Goal: Task Accomplishment & Management: Manage account settings

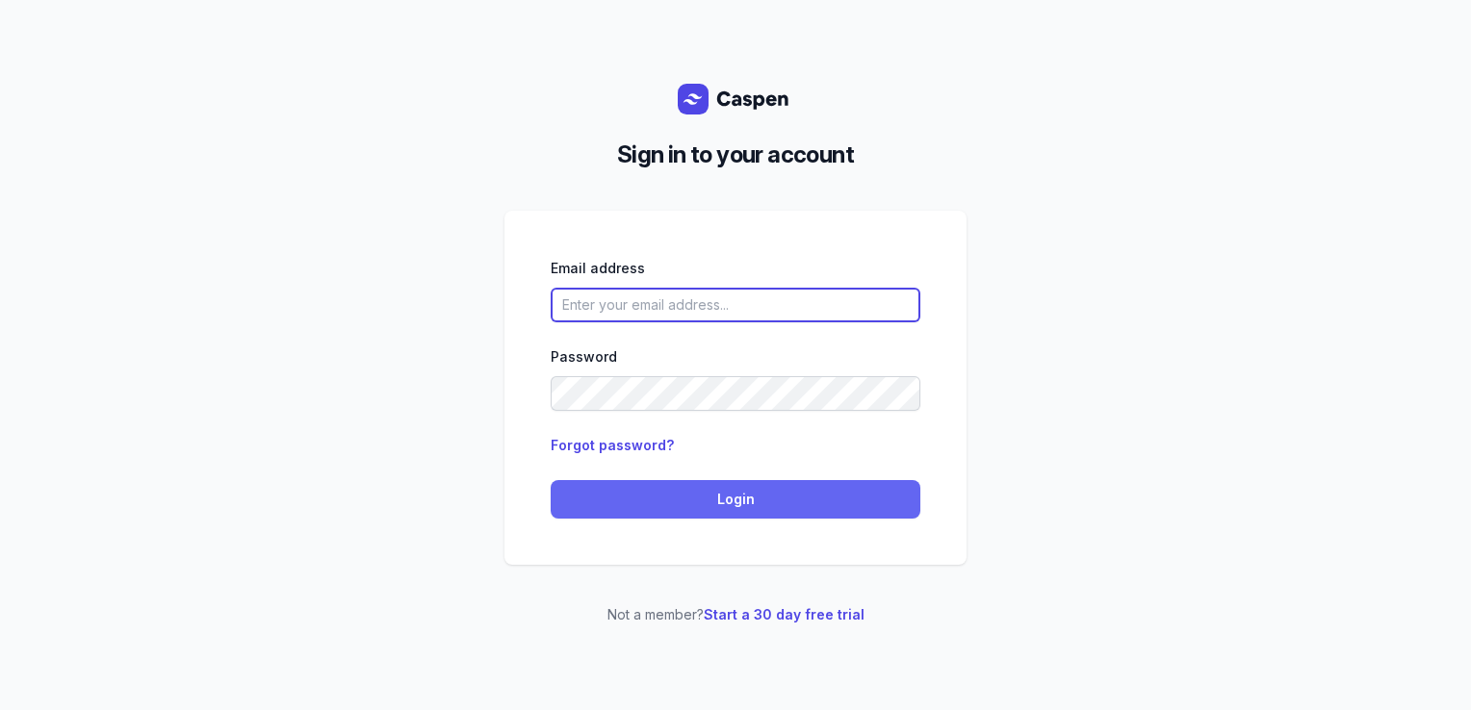
type input "[PERSON_NAME][EMAIL_ADDRESS][DOMAIN_NAME][PERSON_NAME]"
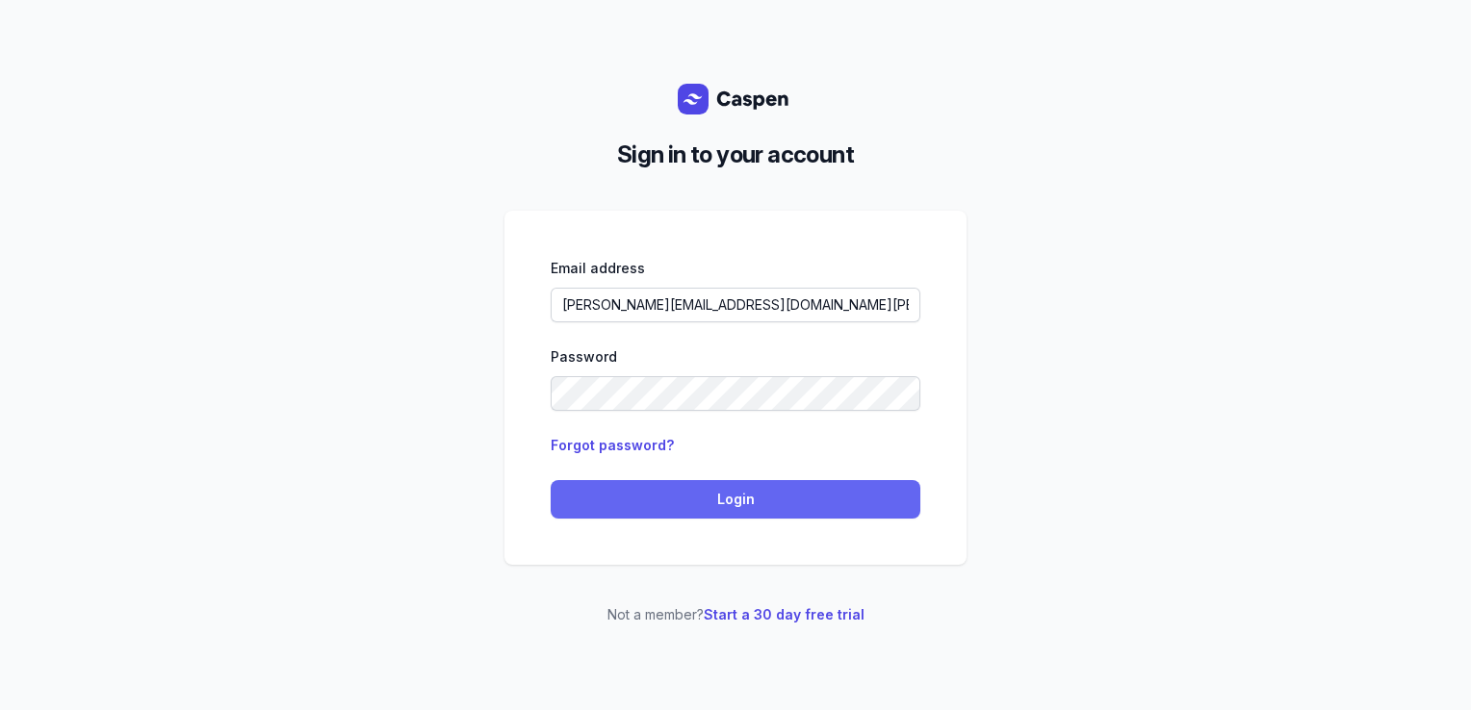
click at [652, 502] on span "Login" at bounding box center [735, 499] width 347 height 23
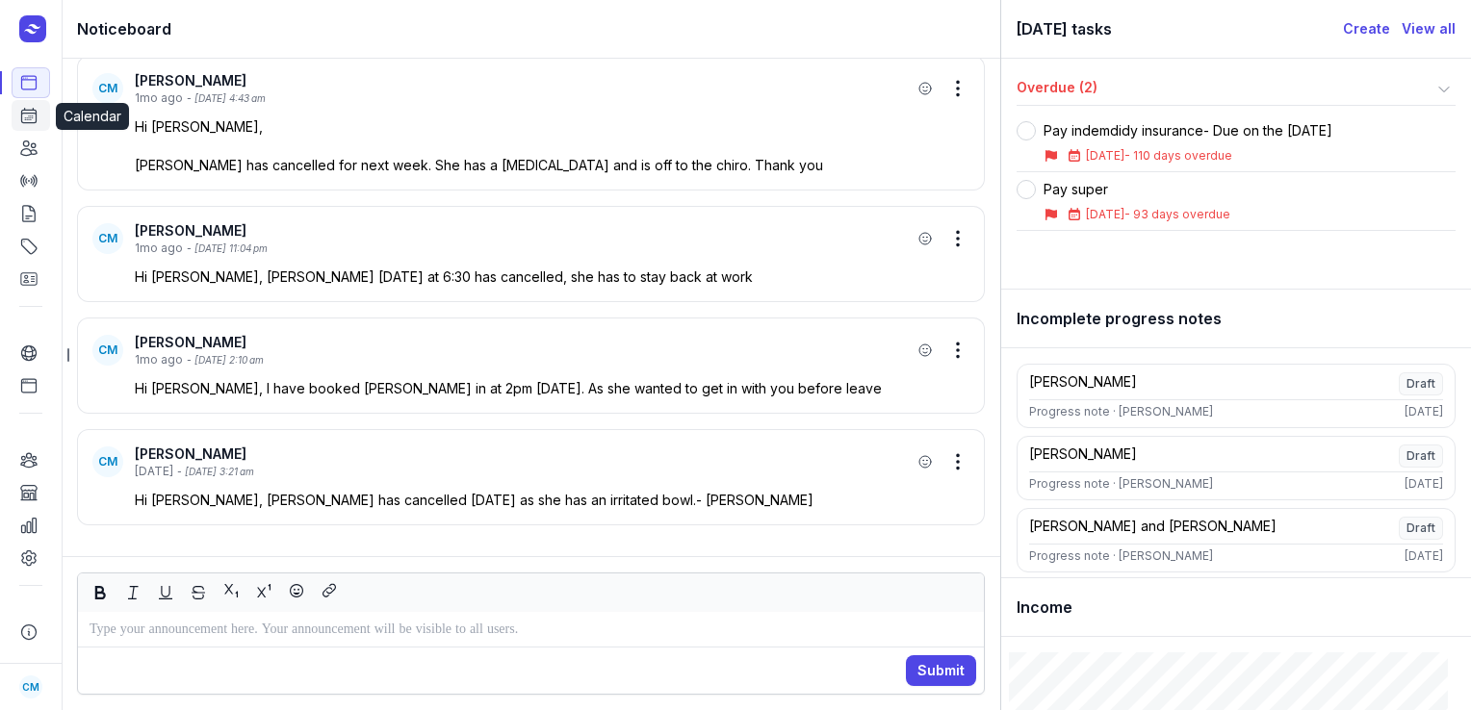
click at [32, 114] on icon at bounding box center [29, 116] width 14 height 14
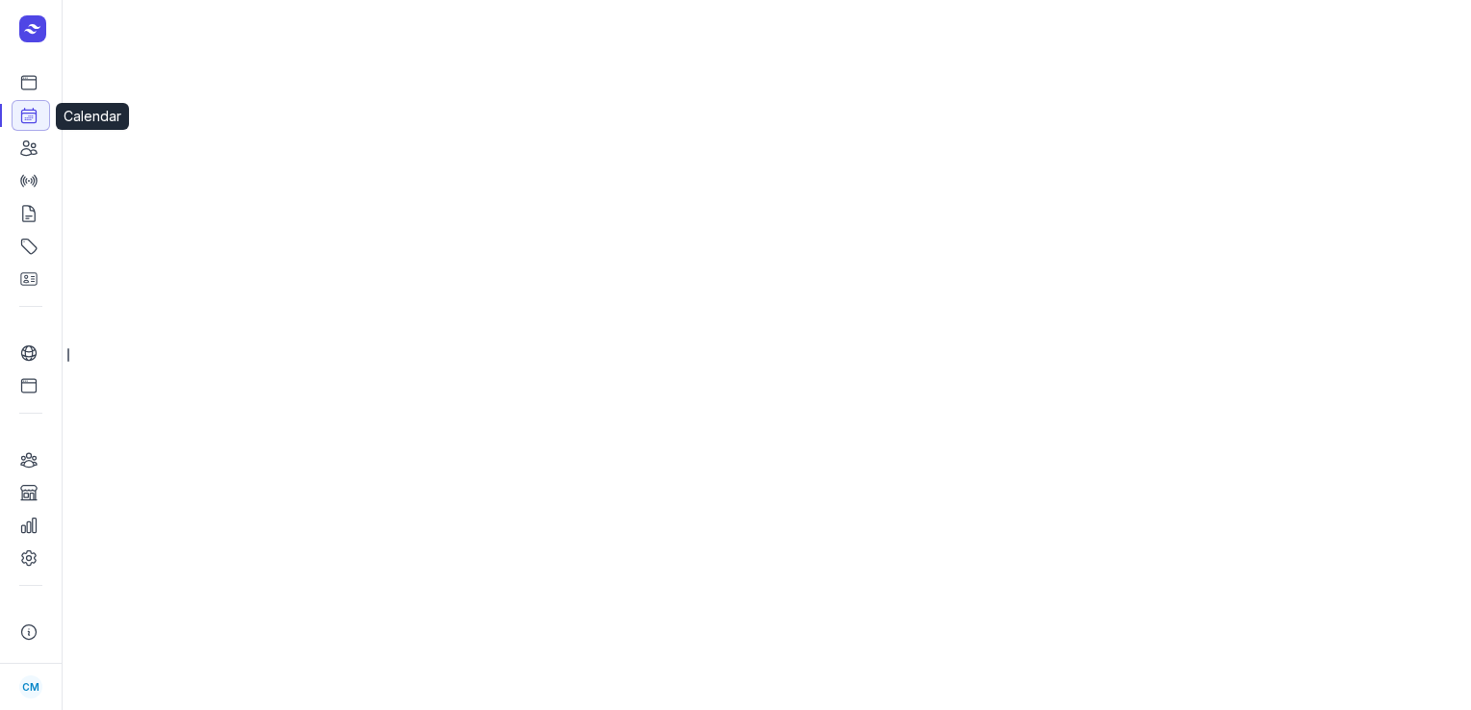
select select "week"
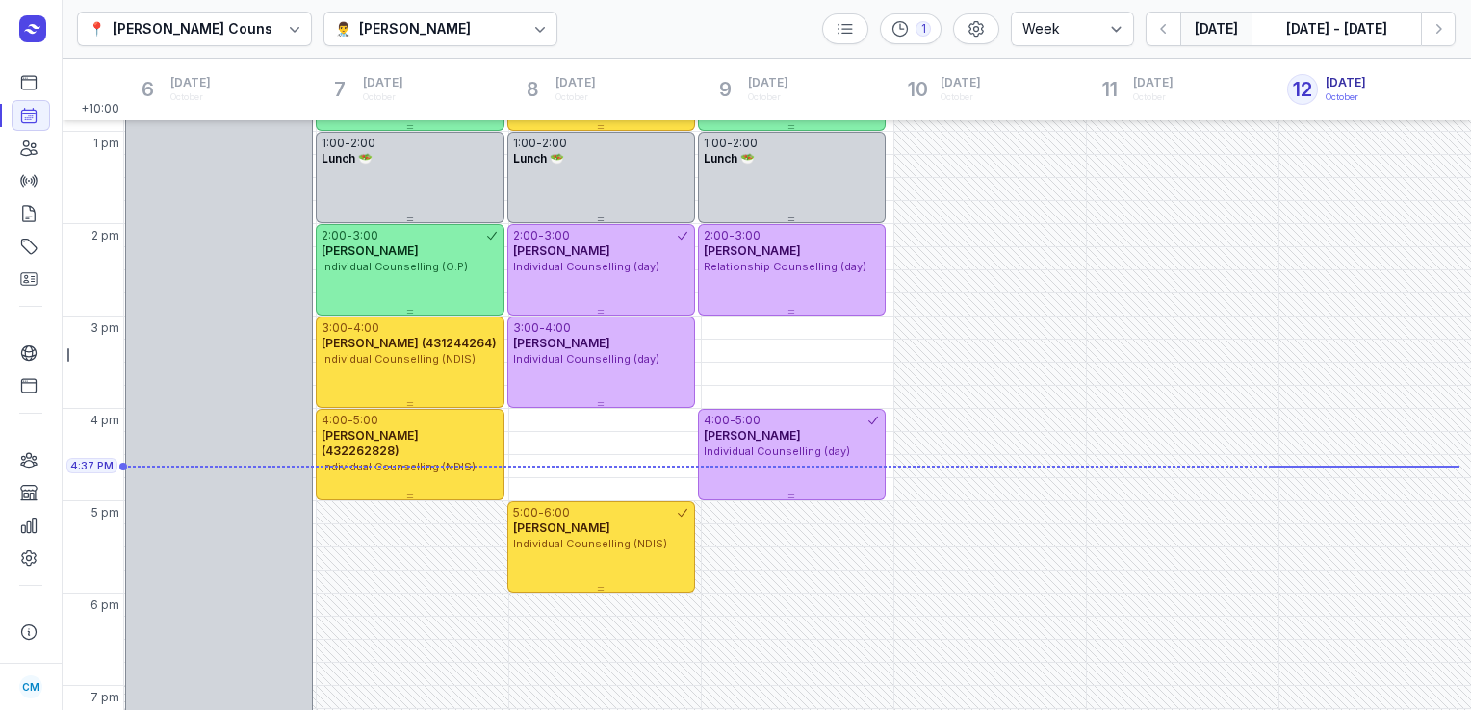
scroll to position [518, 0]
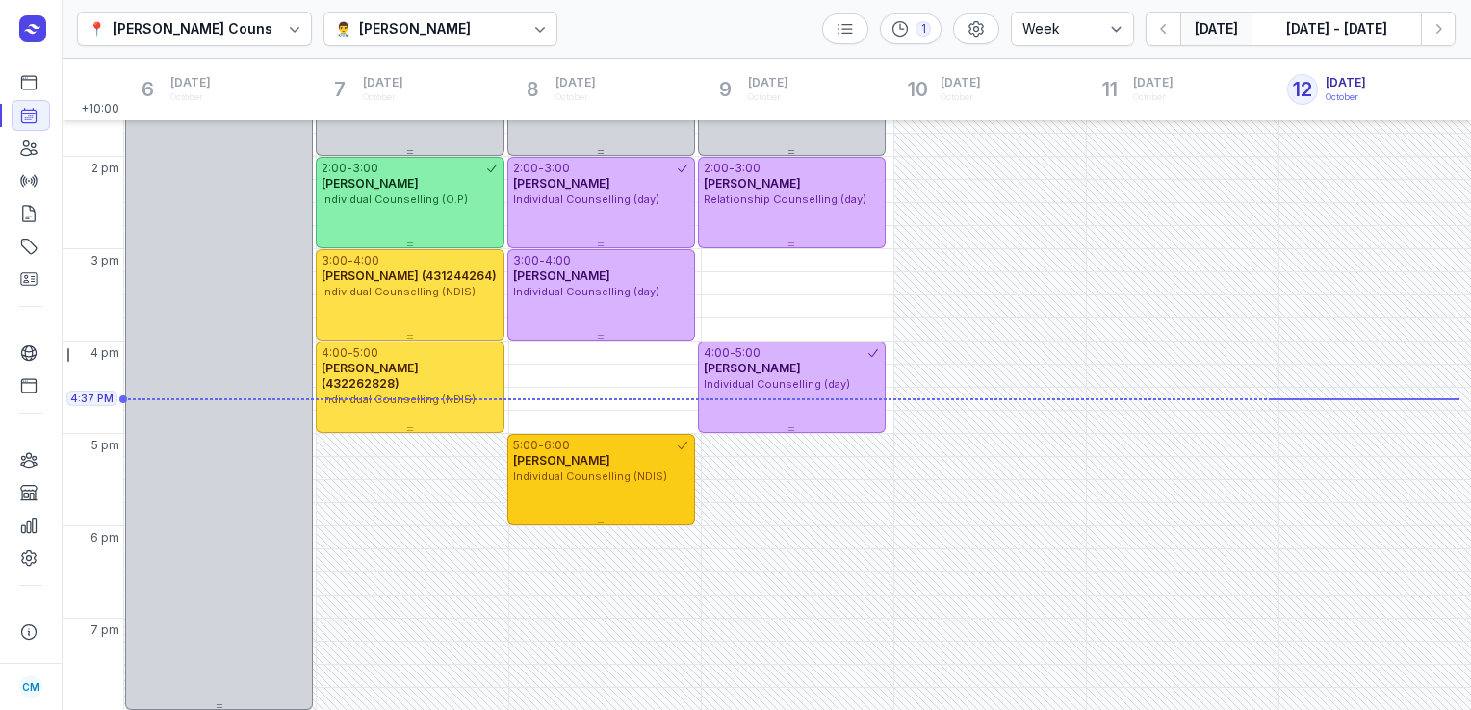
click at [579, 472] on span "Individual Counselling (NDIS)" at bounding box center [590, 476] width 154 height 13
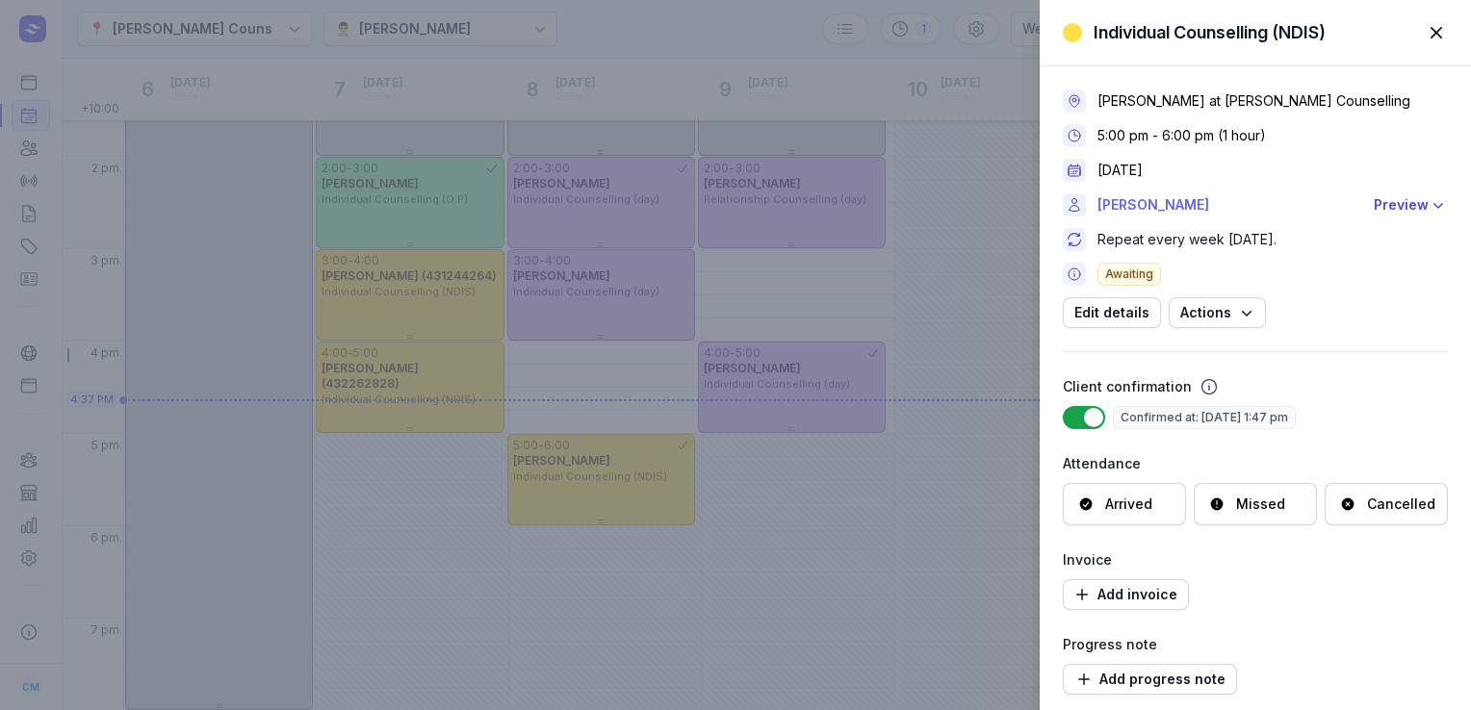
click at [1122, 207] on link "[PERSON_NAME]" at bounding box center [1229, 204] width 265 height 23
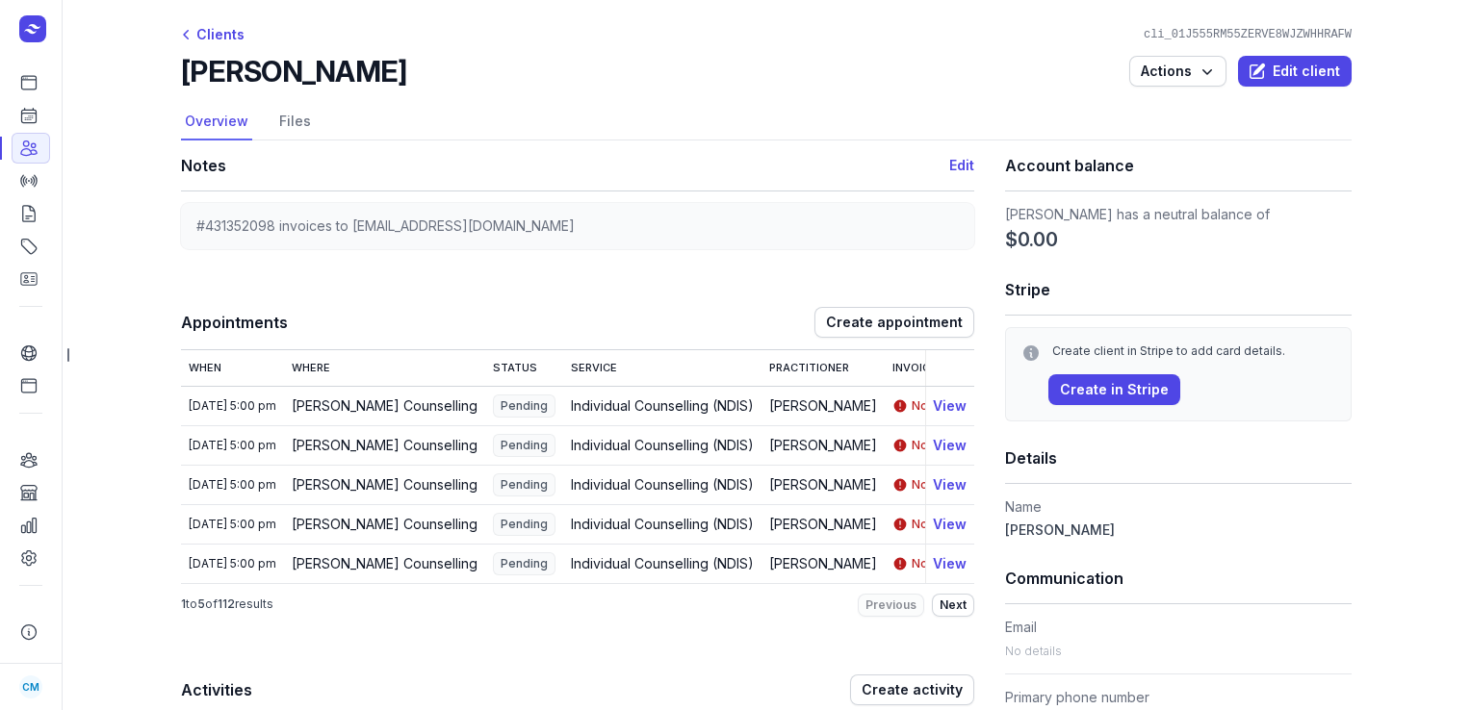
drag, startPoint x: 373, startPoint y: 66, endPoint x: 175, endPoint y: 76, distance: 198.5
click at [181, 76] on div "[PERSON_NAME] Actions Edit client" at bounding box center [766, 71] width 1171 height 35
copy h2 "[PERSON_NAME]"
drag, startPoint x: 268, startPoint y: 225, endPoint x: 181, endPoint y: 225, distance: 86.6
click at [181, 225] on div "#431352098 invoices to [EMAIL_ADDRESS][DOMAIN_NAME]" at bounding box center [577, 226] width 793 height 46
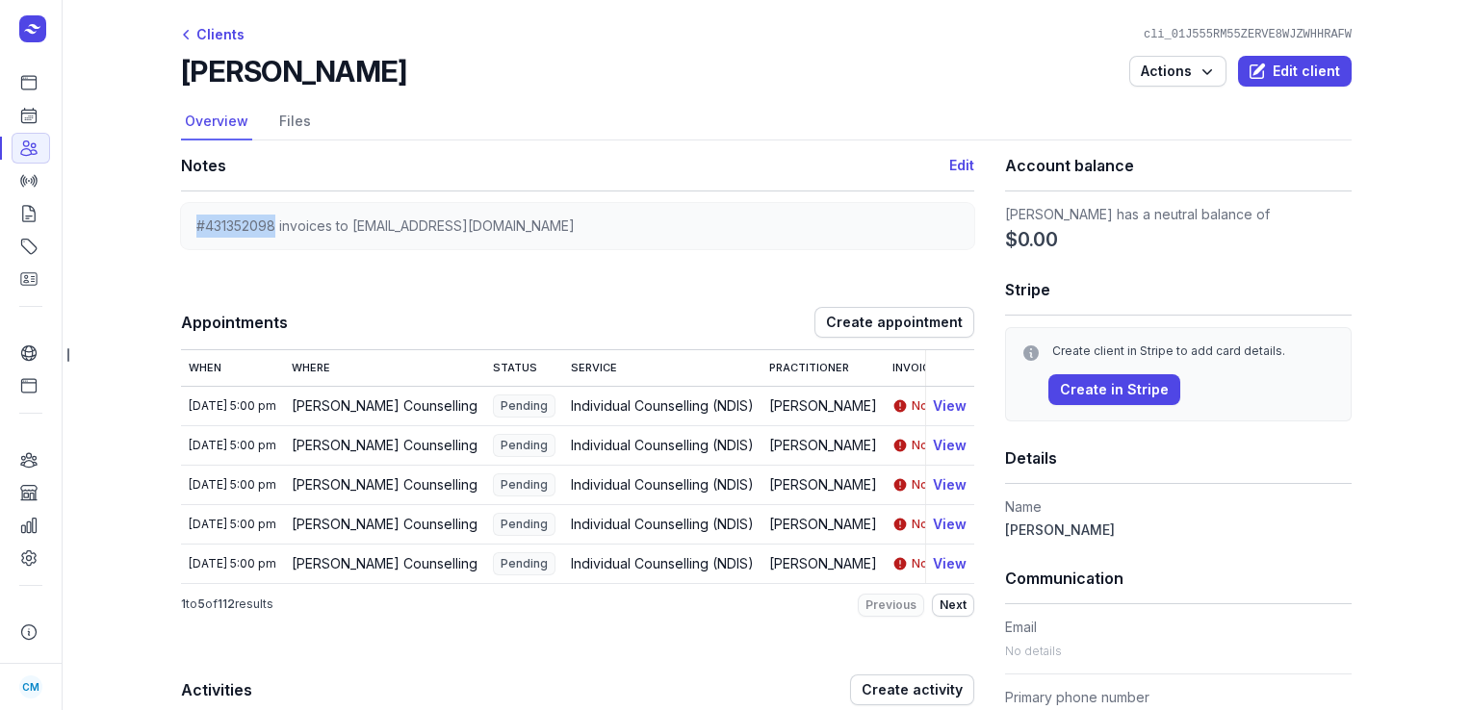
copy span "#431352098"
click at [26, 116] on icon at bounding box center [28, 115] width 19 height 19
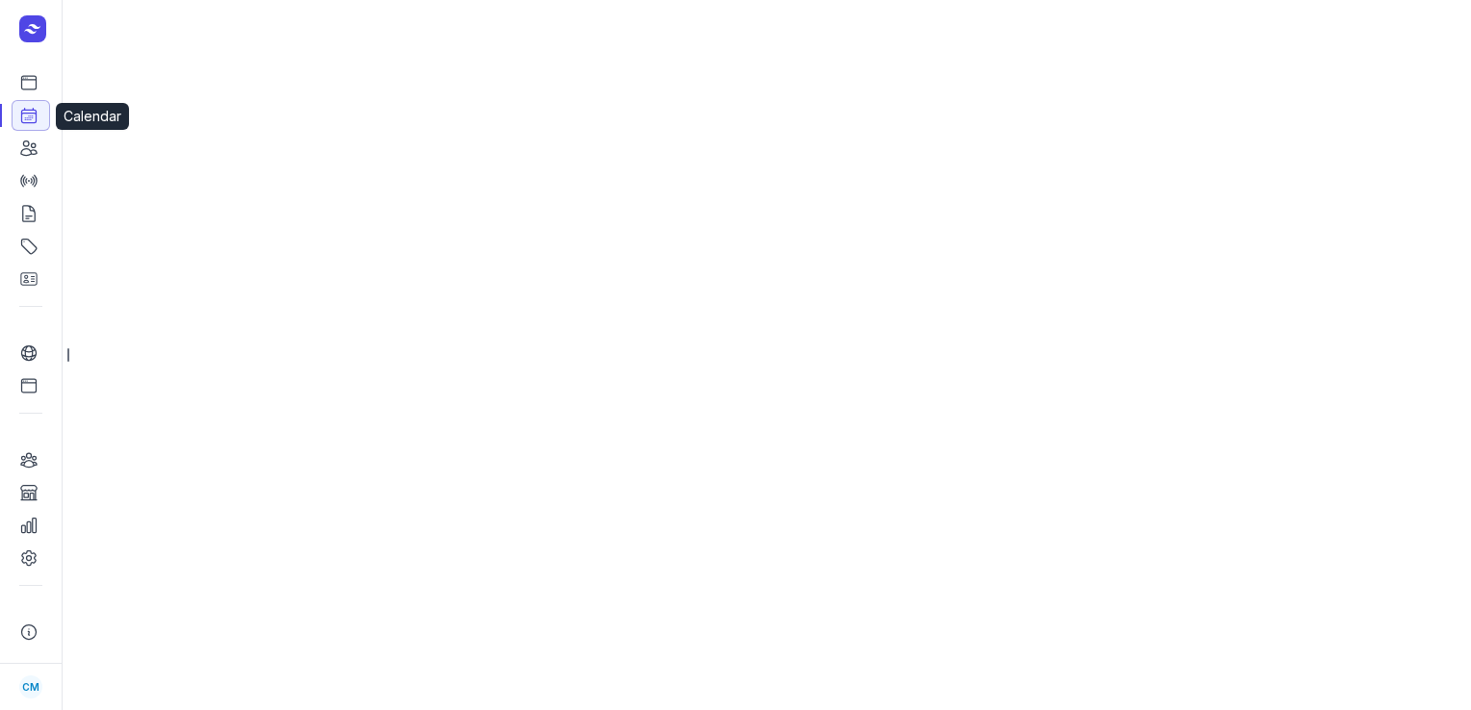
select select "week"
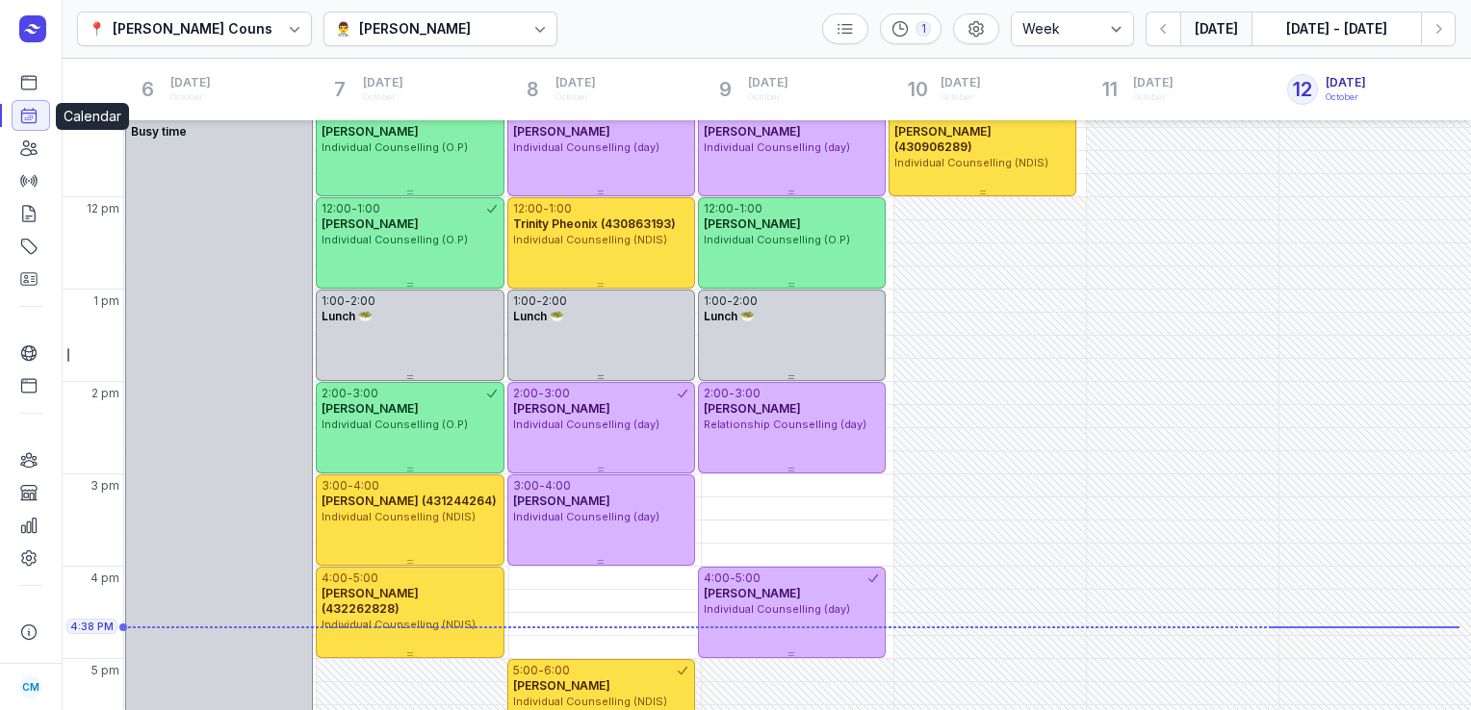
scroll to position [518, 0]
